Goal: Task Accomplishment & Management: Use online tool/utility

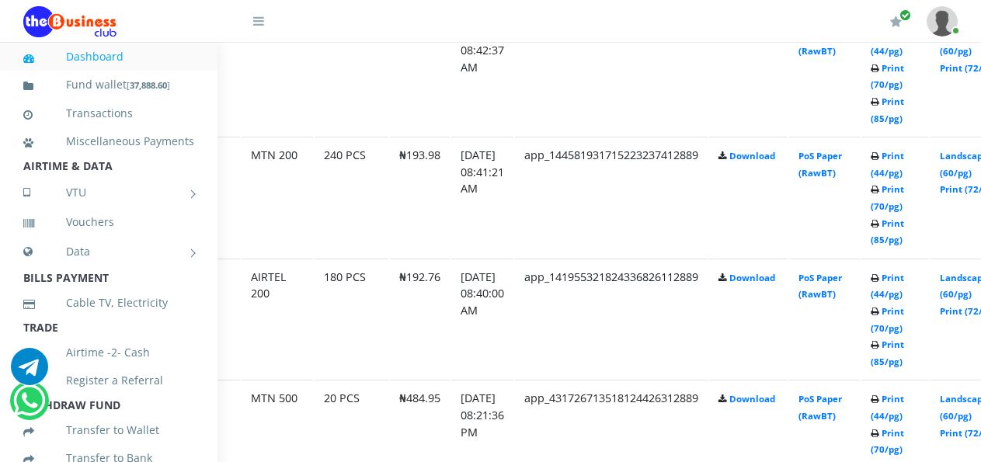
scroll to position [974, 68]
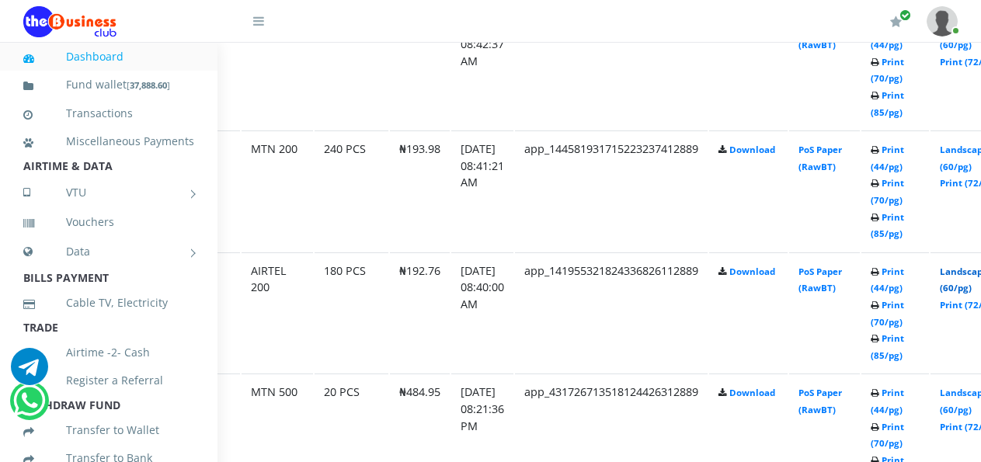
click at [970, 275] on link "Landscape (60/pg)" at bounding box center [964, 280] width 48 height 29
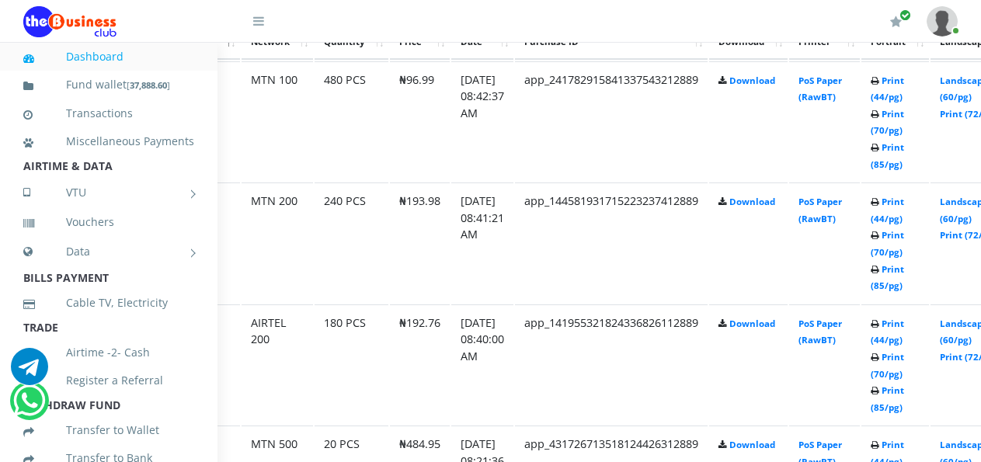
scroll to position [902, 68]
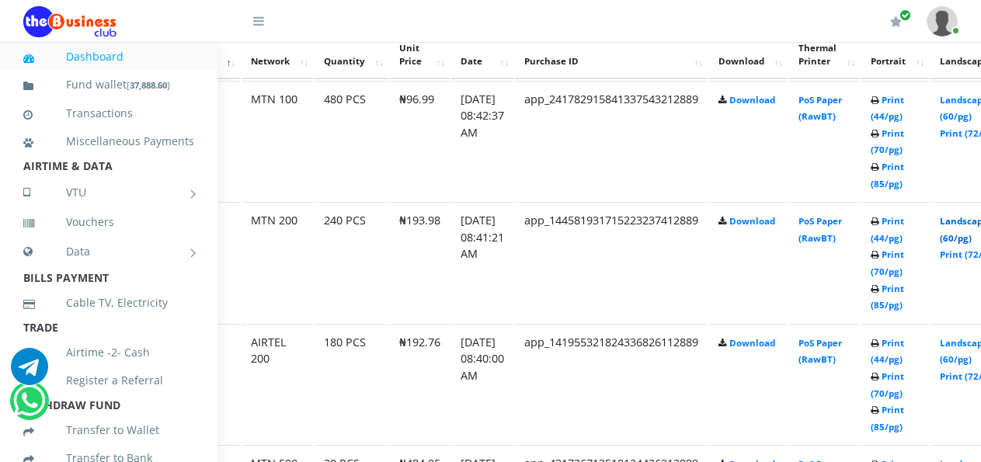
click at [971, 227] on link "Landscape (60/pg)" at bounding box center [964, 229] width 48 height 29
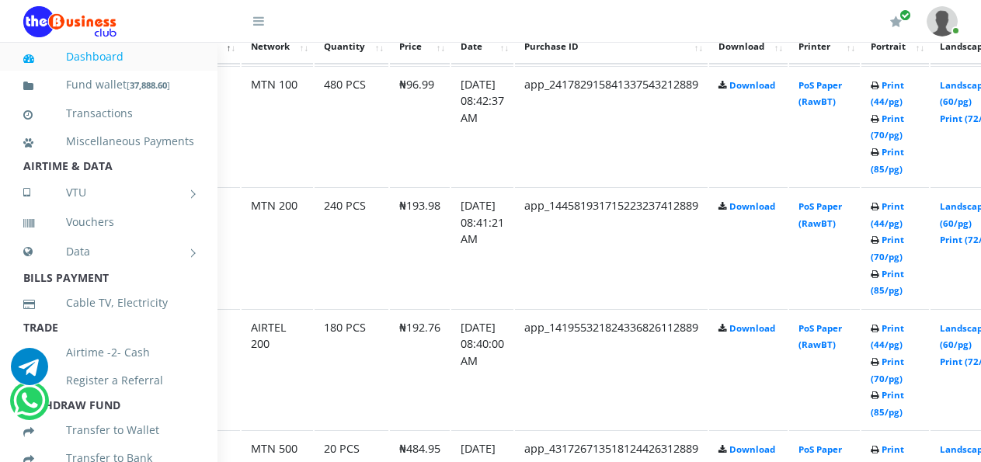
scroll to position [902, 68]
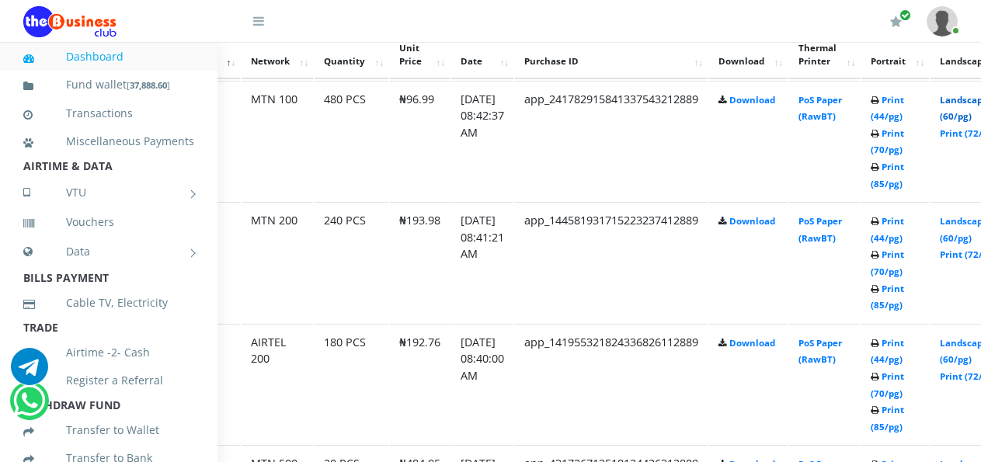
click at [967, 105] on link "Landscape (60/pg)" at bounding box center [964, 108] width 48 height 29
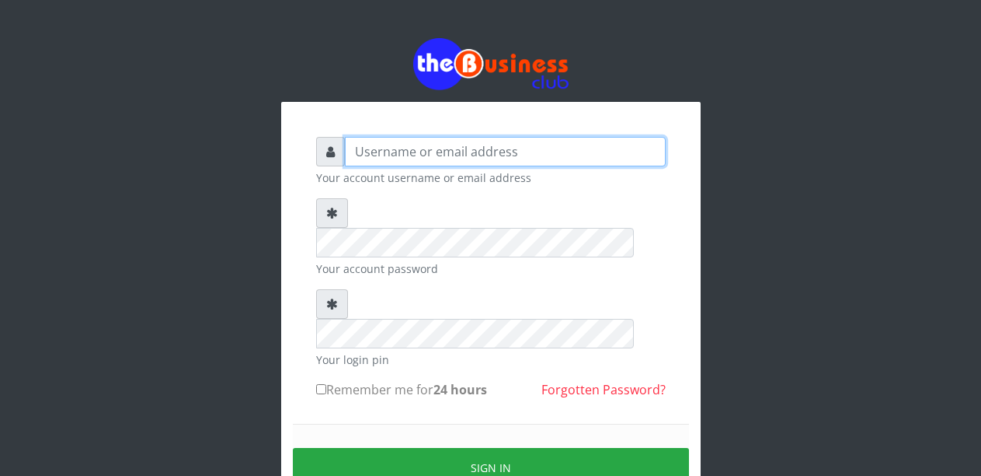
drag, startPoint x: 0, startPoint y: 0, endPoint x: 420, endPoint y: 166, distance: 452.1
click at [420, 166] on input "text" at bounding box center [505, 152] width 321 height 30
type input "Malamsidi3030"
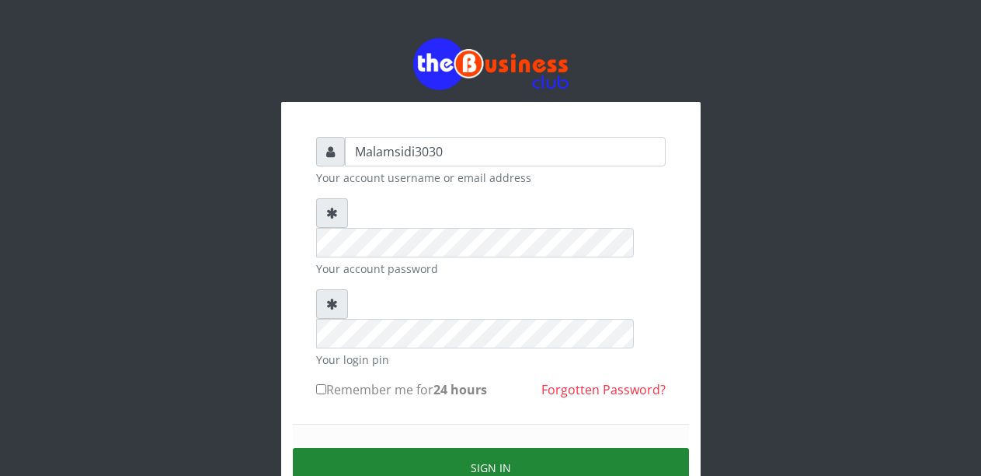
click at [521, 448] on button "Sign in" at bounding box center [491, 468] width 396 height 40
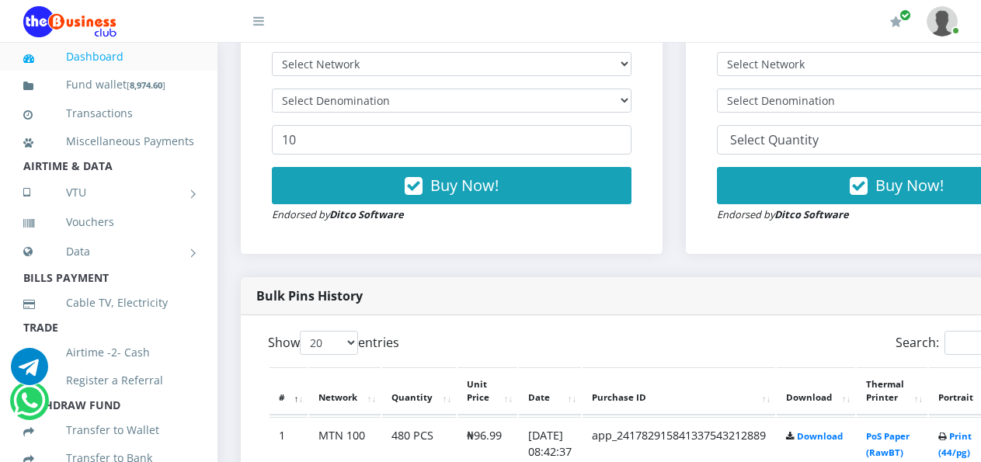
scroll to position [325, 0]
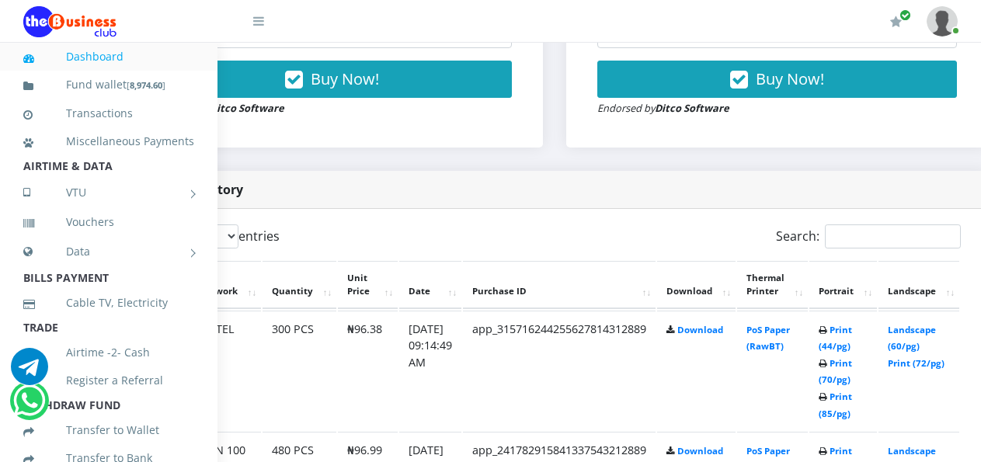
scroll to position [672, 129]
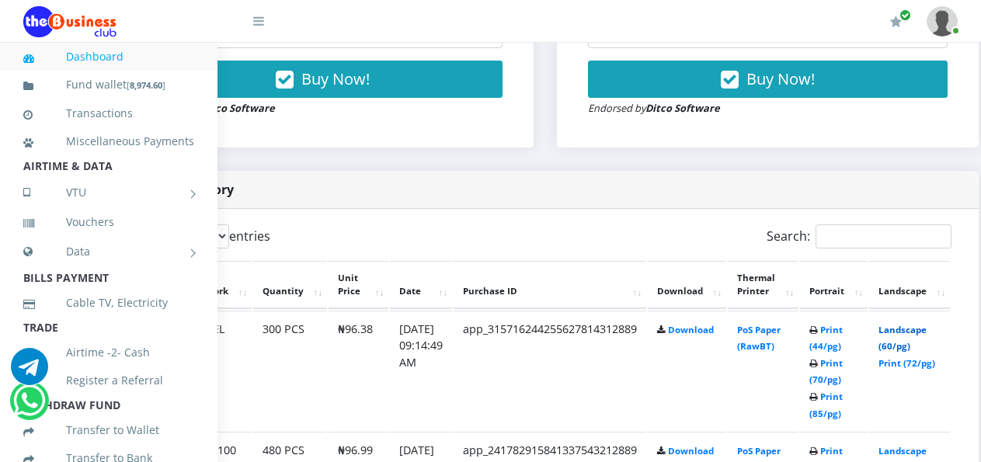
click at [911, 334] on link "Landscape (60/pg)" at bounding box center [903, 338] width 48 height 29
